Goal: Information Seeking & Learning: Learn about a topic

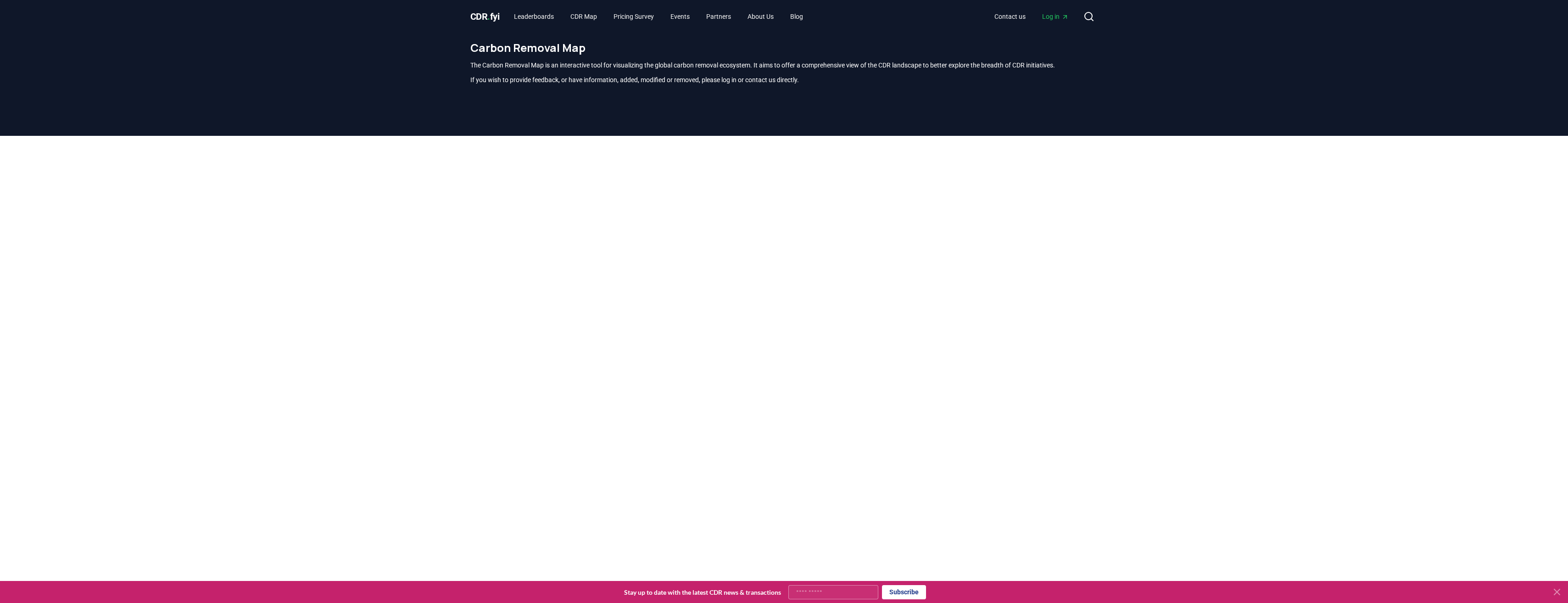
click at [486, 17] on span "CDR . fyi" at bounding box center [485, 16] width 29 height 11
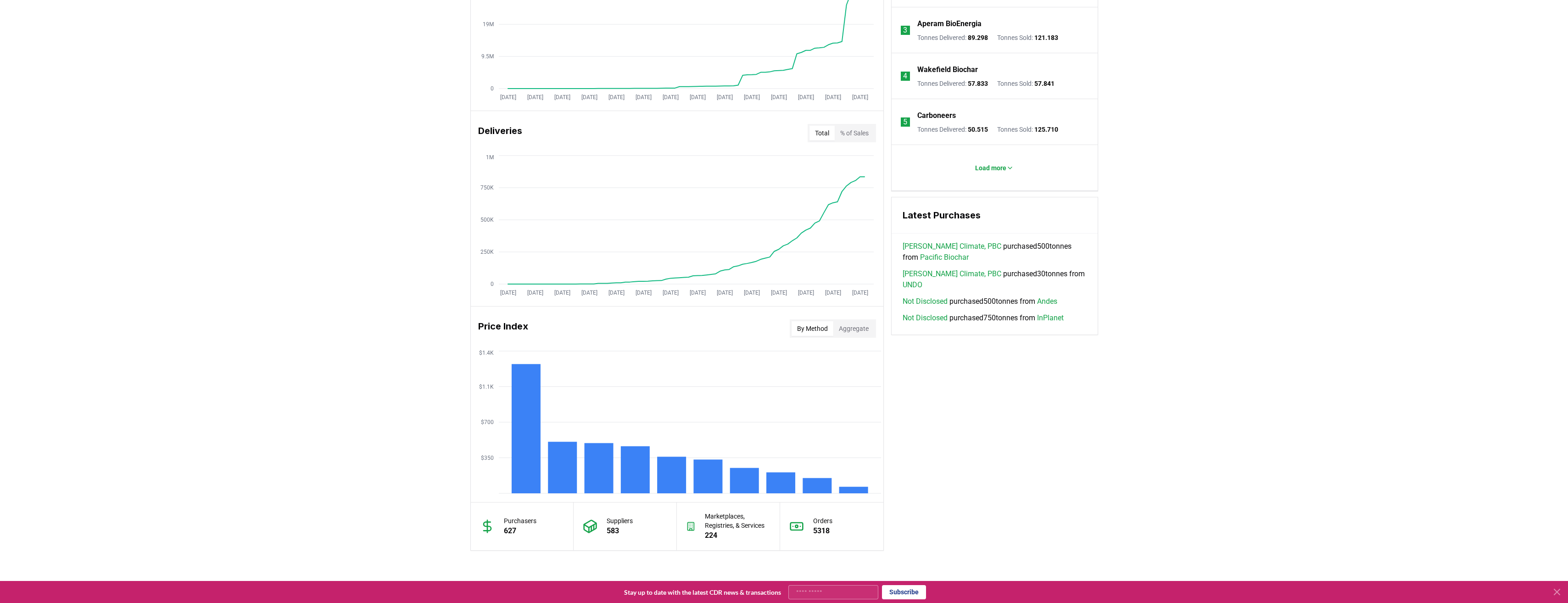
scroll to position [459, 0]
click at [856, 329] on button "Aggregate" at bounding box center [853, 328] width 41 height 15
click at [807, 323] on button "By Method" at bounding box center [812, 328] width 42 height 15
click at [841, 137] on button "% of Sales" at bounding box center [854, 133] width 40 height 15
click at [814, 133] on button "Total" at bounding box center [822, 133] width 25 height 15
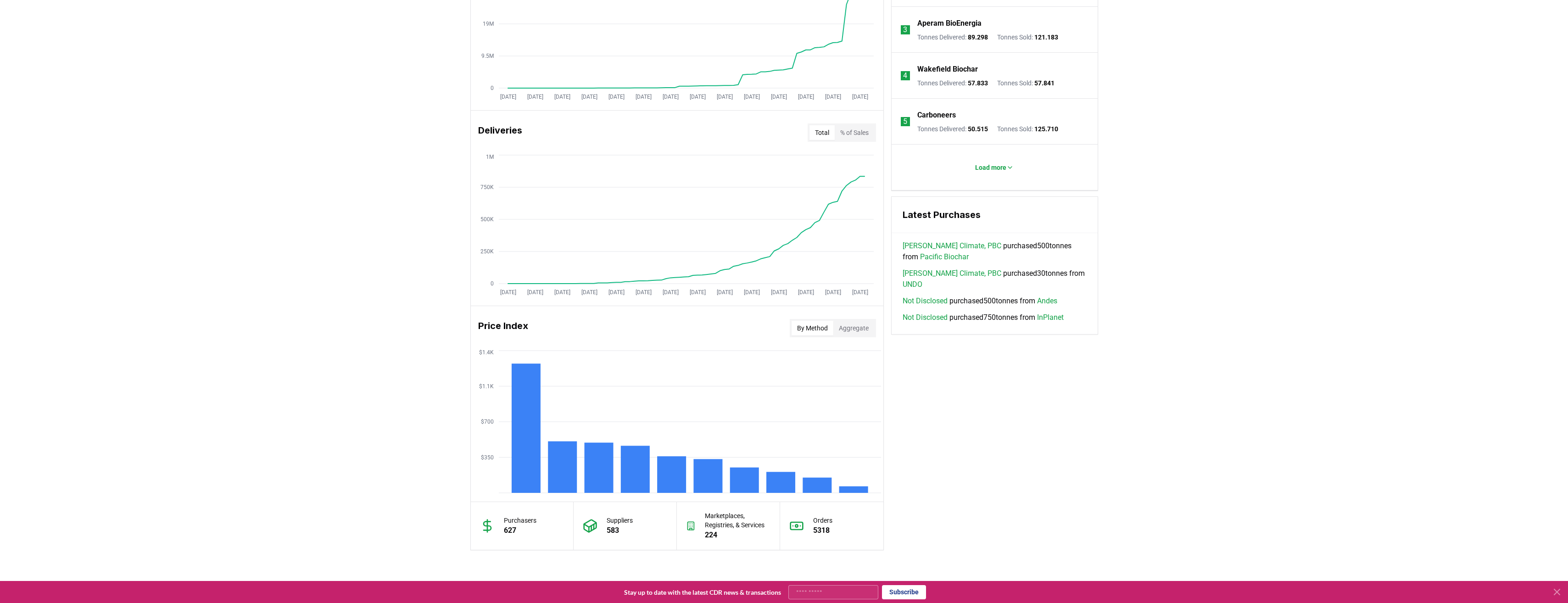
click at [852, 136] on button "% of Sales" at bounding box center [854, 133] width 40 height 15
click at [821, 133] on button "Total" at bounding box center [822, 133] width 25 height 15
click at [855, 138] on button "% of Sales" at bounding box center [854, 133] width 40 height 15
click at [709, 201] on icon at bounding box center [677, 200] width 74 height 74
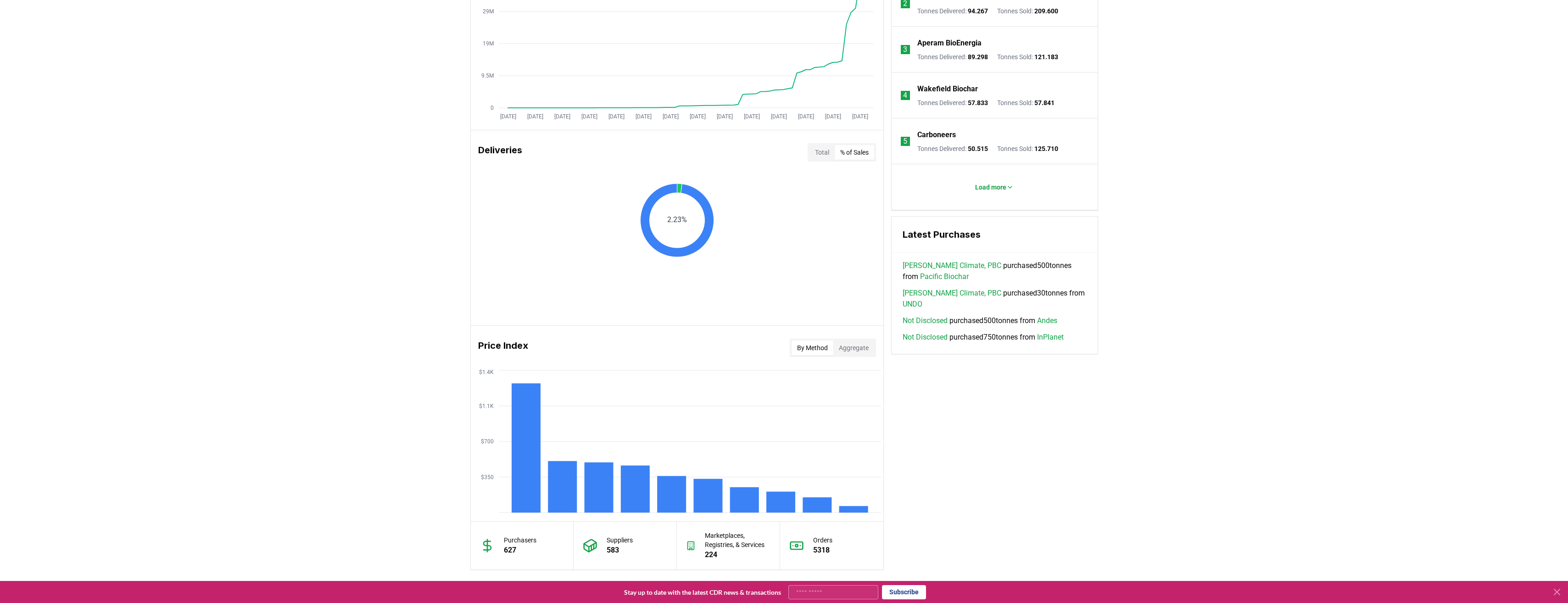
scroll to position [138, 0]
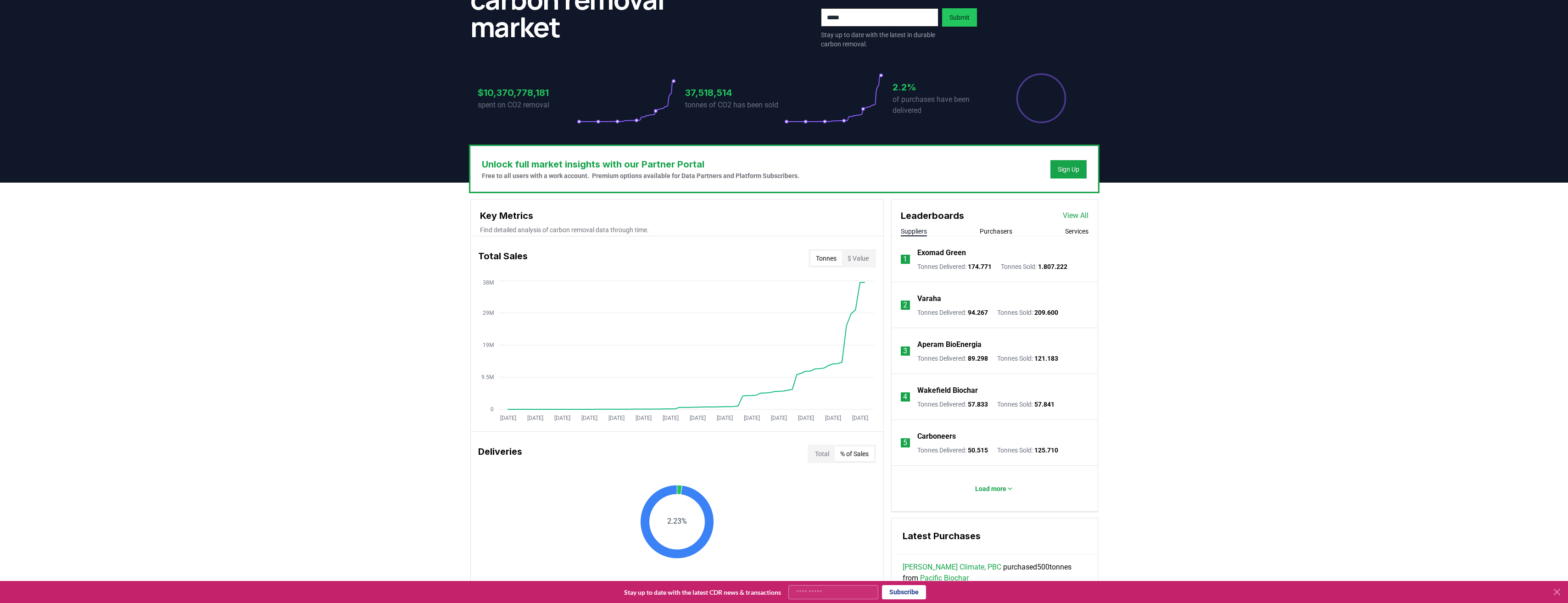
click at [850, 260] on button "$ Value" at bounding box center [858, 258] width 32 height 15
click at [822, 260] on button "Tonnes" at bounding box center [826, 258] width 32 height 15
click at [858, 260] on button "$ Value" at bounding box center [858, 258] width 32 height 15
click at [817, 256] on button "Tonnes" at bounding box center [826, 258] width 32 height 15
click at [849, 256] on button "$ Value" at bounding box center [858, 258] width 32 height 15
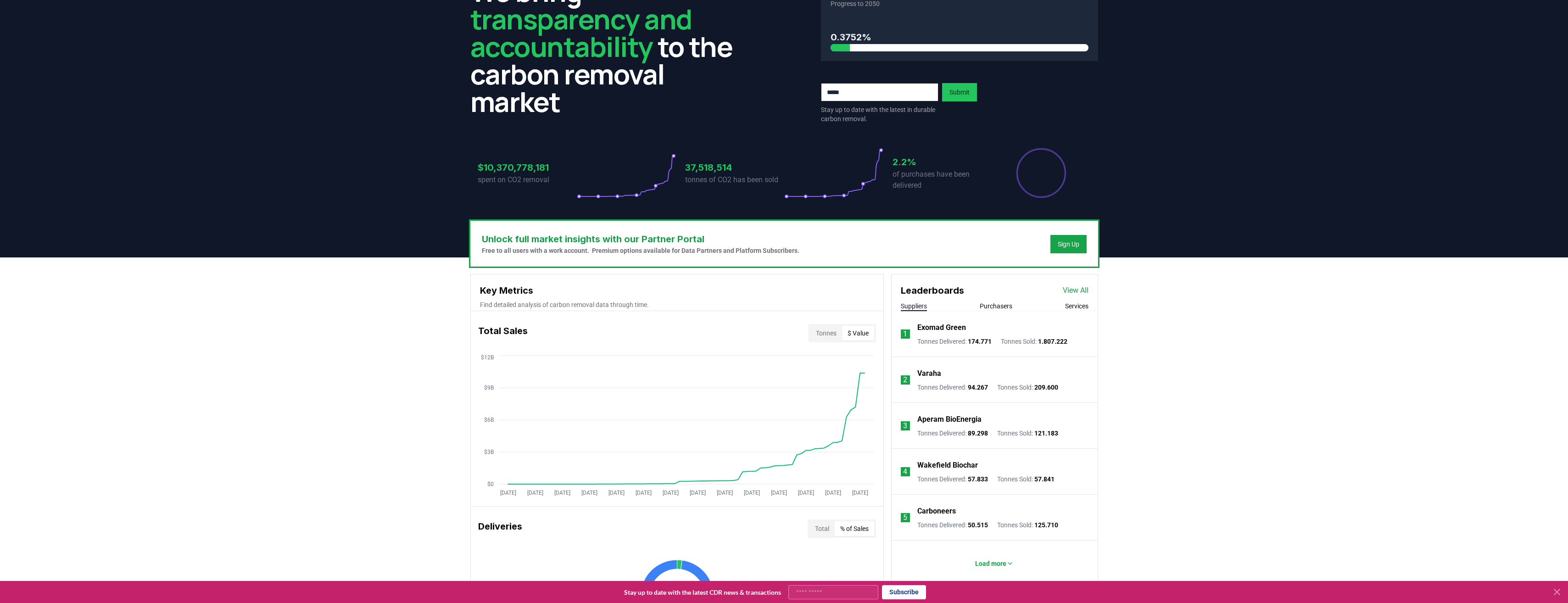
scroll to position [0, 0]
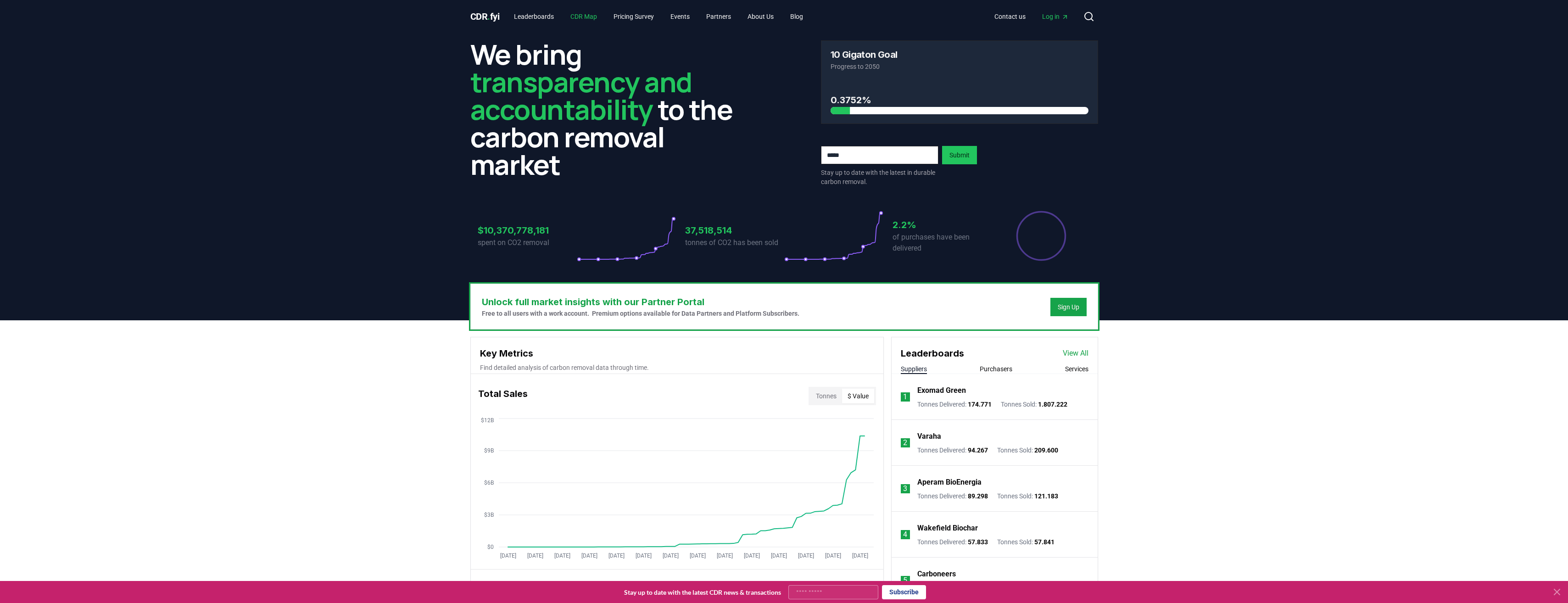
click at [588, 18] on link "CDR Map" at bounding box center [584, 16] width 41 height 16
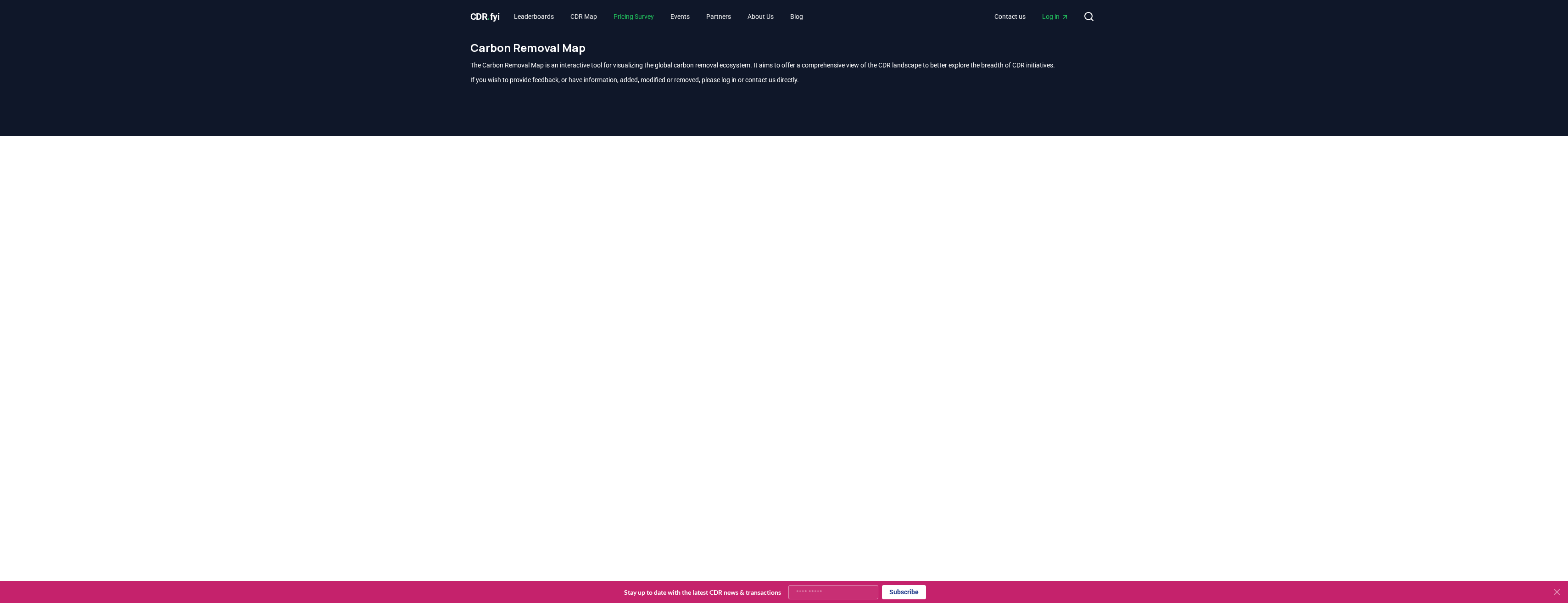
click at [649, 16] on link "Pricing Survey" at bounding box center [634, 16] width 55 height 16
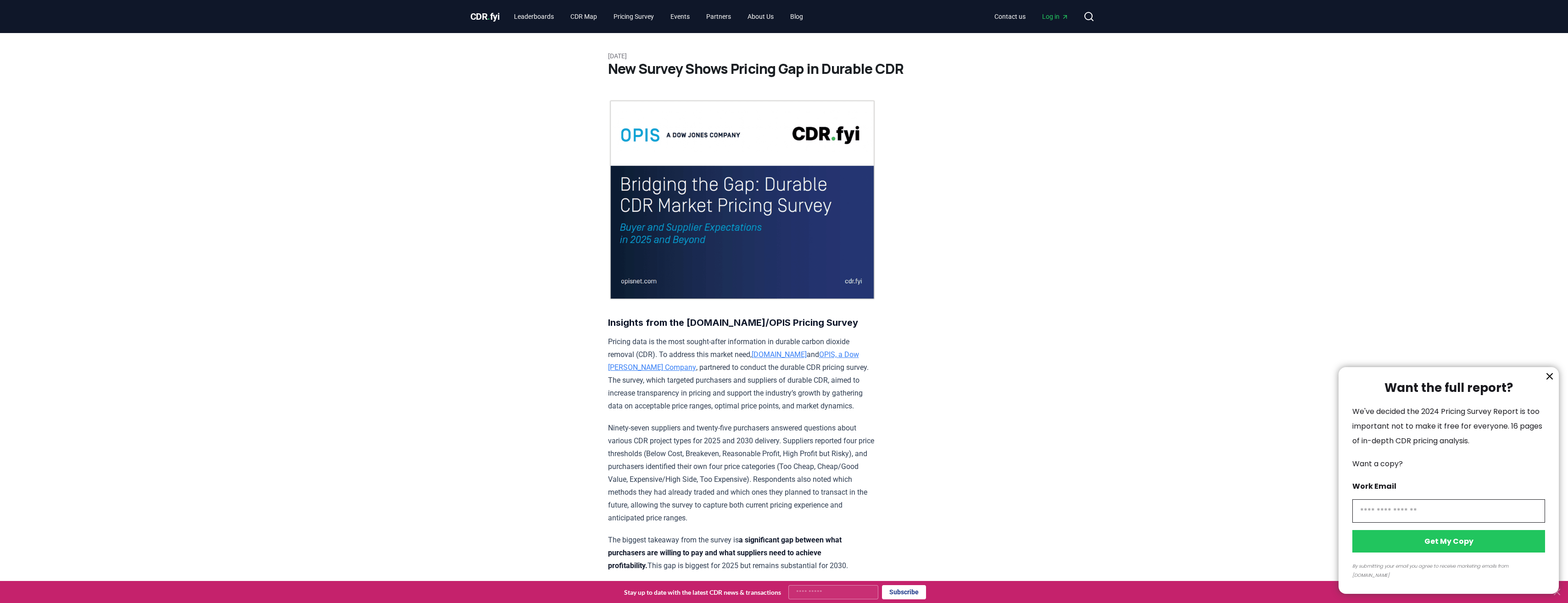
click at [577, 14] on div at bounding box center [784, 301] width 1568 height 603
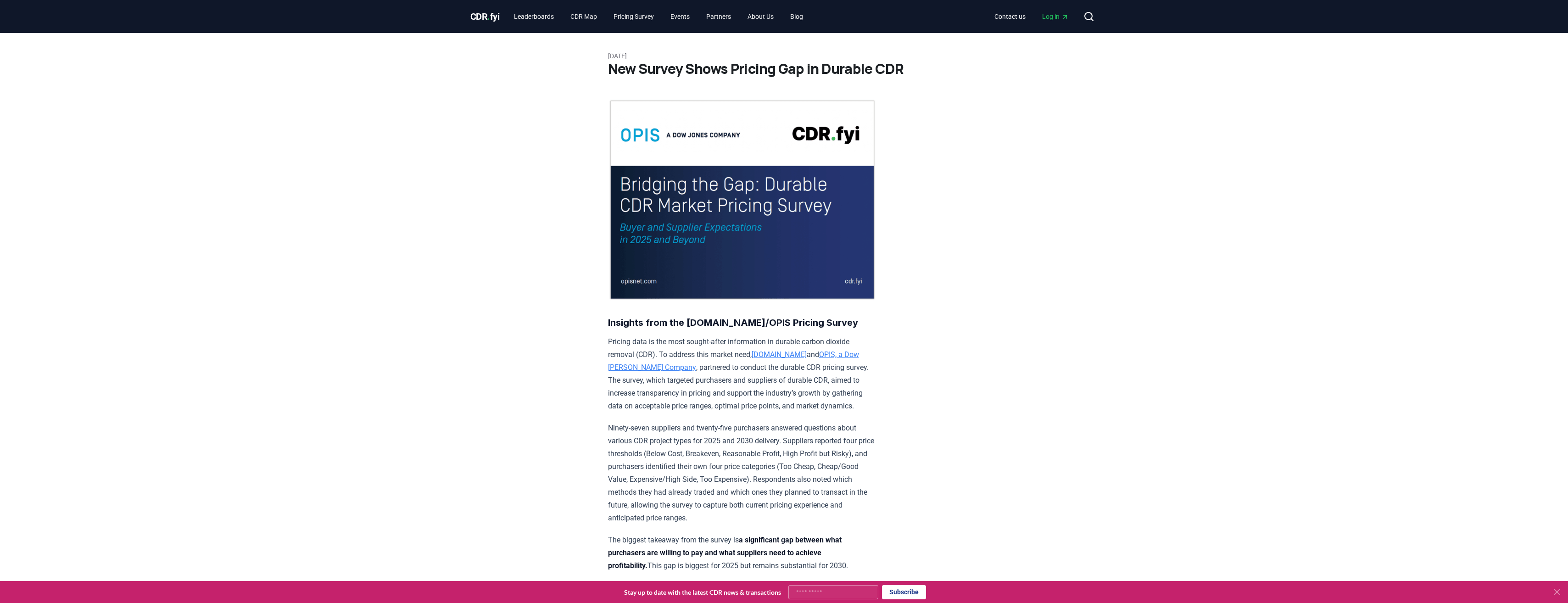
click at [584, 15] on div at bounding box center [784, 301] width 1568 height 603
click at [584, 18] on link "CDR Map" at bounding box center [584, 16] width 41 height 16
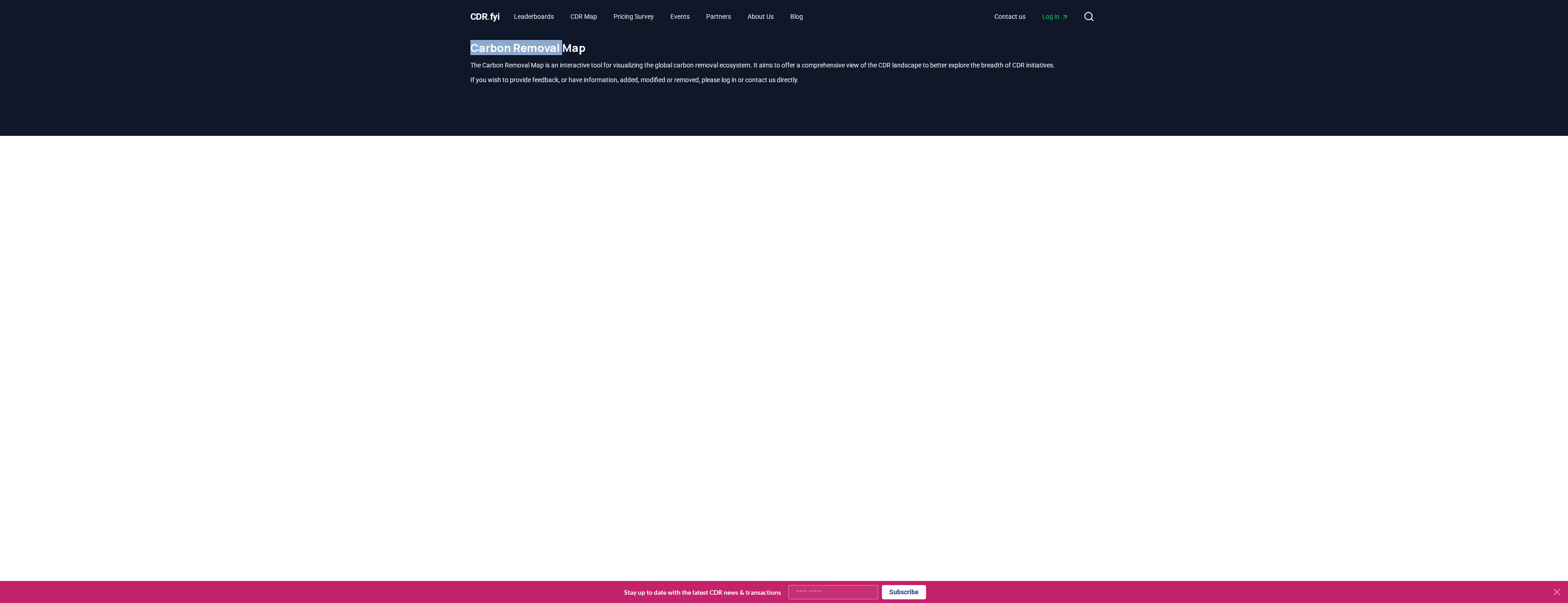
drag, startPoint x: 559, startPoint y: 47, endPoint x: 468, endPoint y: 47, distance: 91.0
click at [468, 47] on div "Carbon Removal Map The Carbon Removal Map is an interactive tool for visualizin…" at bounding box center [784, 66] width 642 height 66
click at [469, 15] on div "CDR . fyi Leaderboards CDR Map Pricing Survey Events Partners About Us Blog Con…" at bounding box center [784, 16] width 642 height 33
click at [476, 15] on span "CDR . fyi" at bounding box center [485, 16] width 29 height 11
